Goal: Task Accomplishment & Management: Complete application form

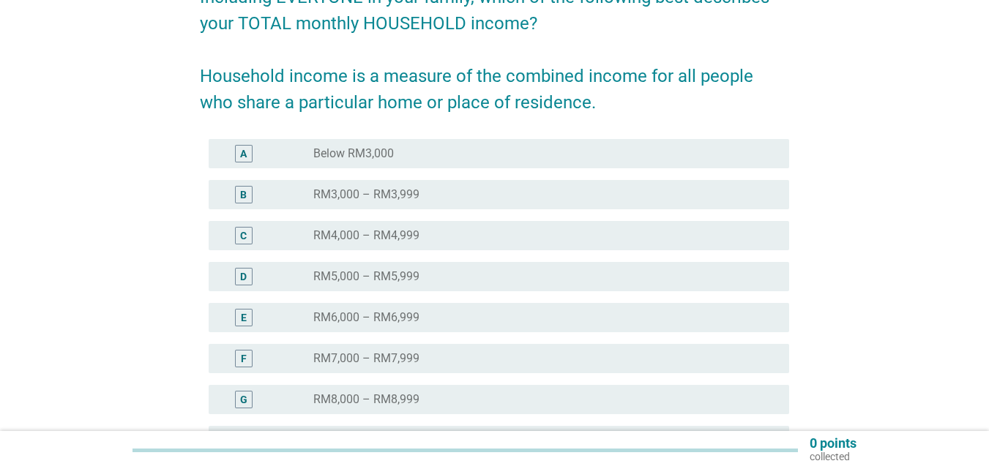
scroll to position [220, 0]
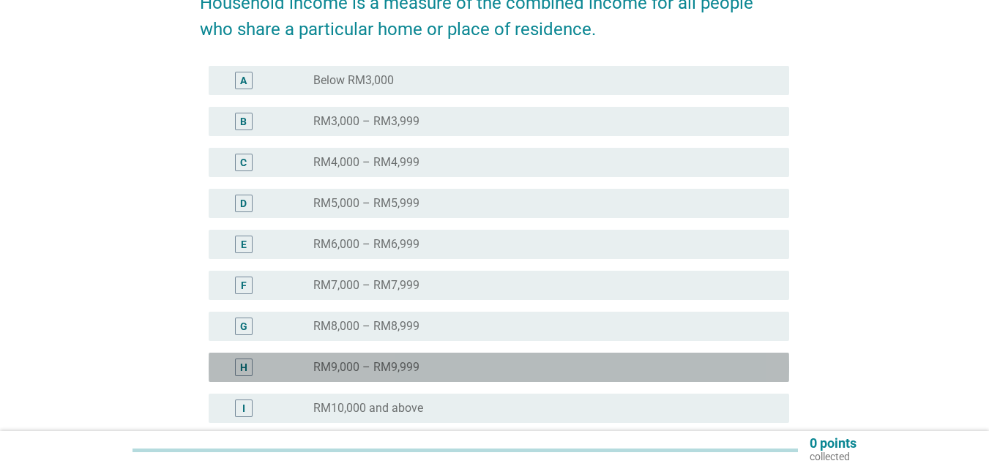
click at [440, 363] on div "radio_button_unchecked RM9,000 – RM9,999" at bounding box center [539, 367] width 453 height 15
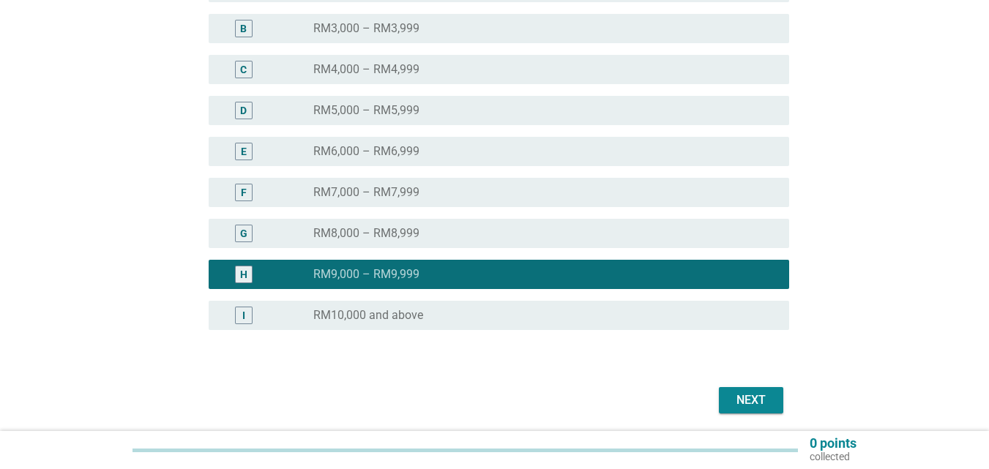
scroll to position [365, 0]
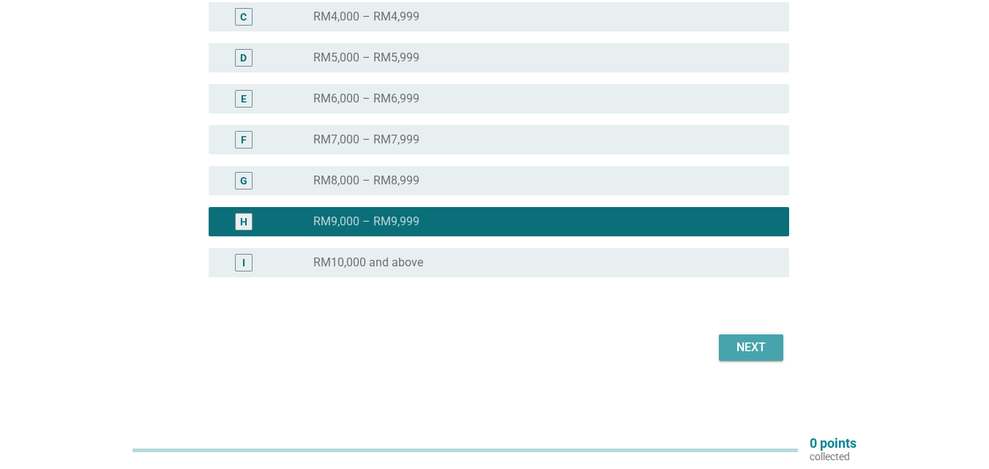
click at [734, 346] on div "Next" at bounding box center [751, 348] width 41 height 18
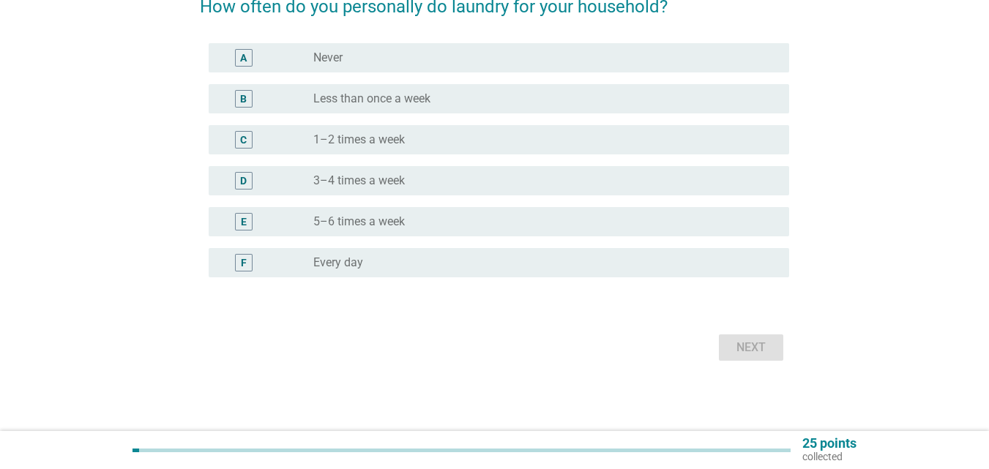
scroll to position [0, 0]
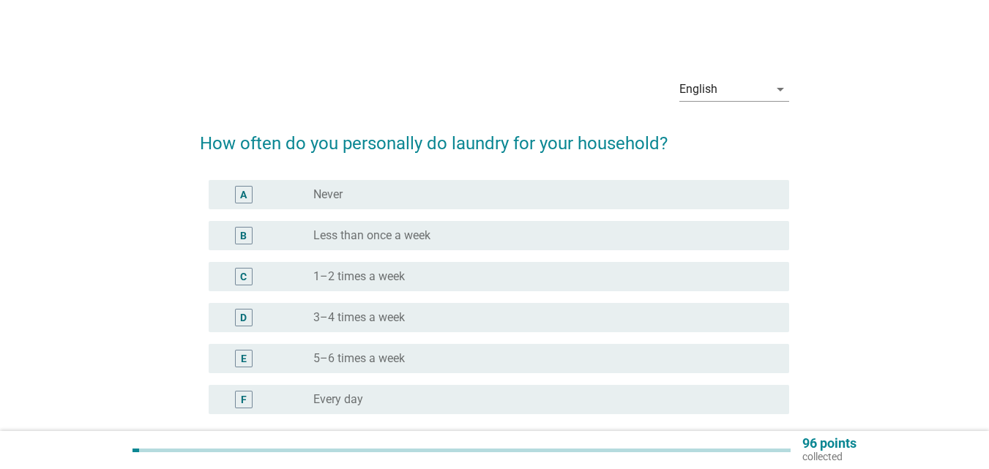
click at [471, 241] on div "radio_button_unchecked Less than once a week" at bounding box center [539, 235] width 453 height 15
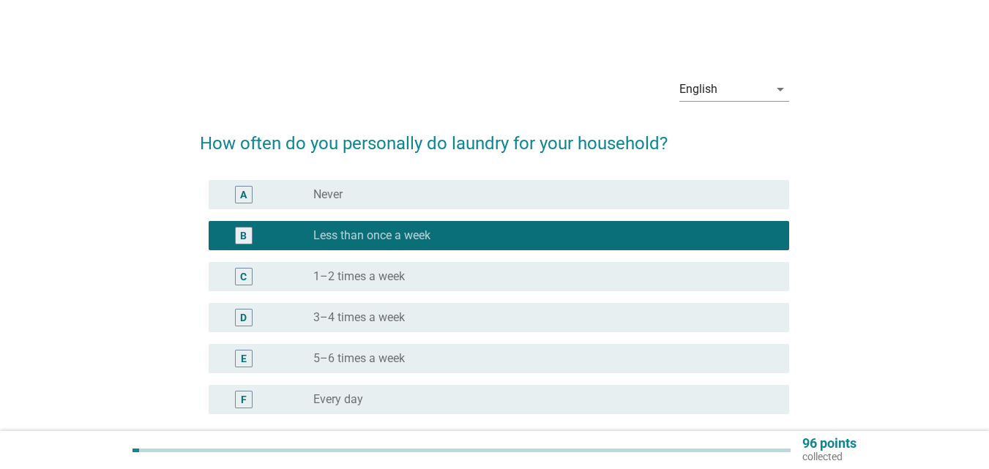
click at [462, 286] on div "C radio_button_unchecked 1–2 times a week" at bounding box center [499, 276] width 581 height 29
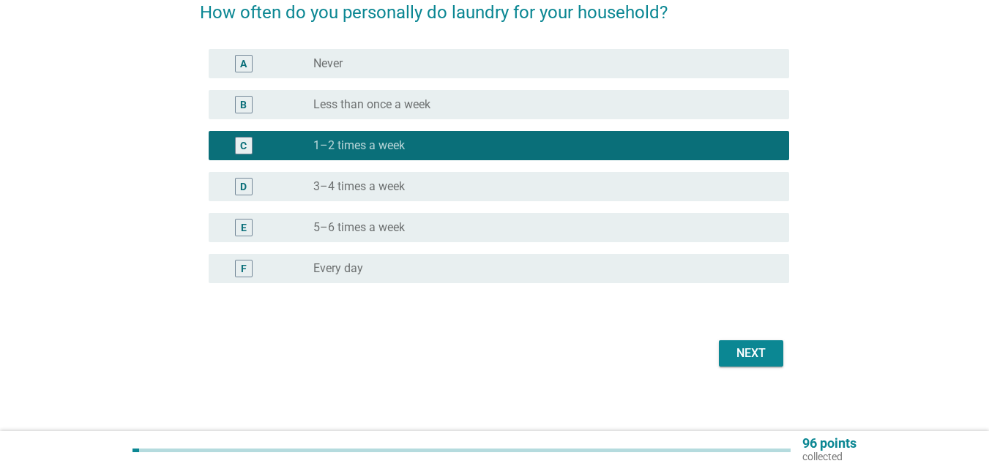
scroll to position [137, 0]
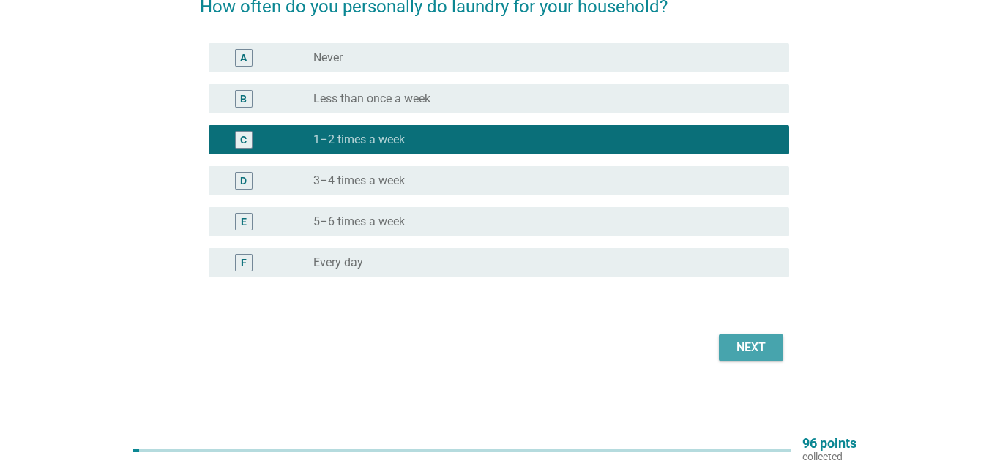
click at [760, 348] on div "Next" at bounding box center [751, 348] width 41 height 18
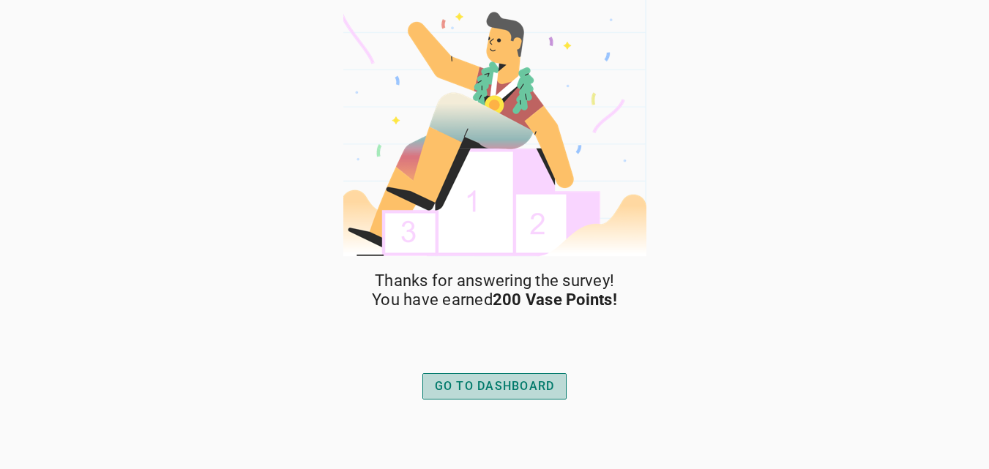
click at [502, 387] on div "GO TO DASHBOARD" at bounding box center [495, 387] width 120 height 18
